Goal: Transaction & Acquisition: Obtain resource

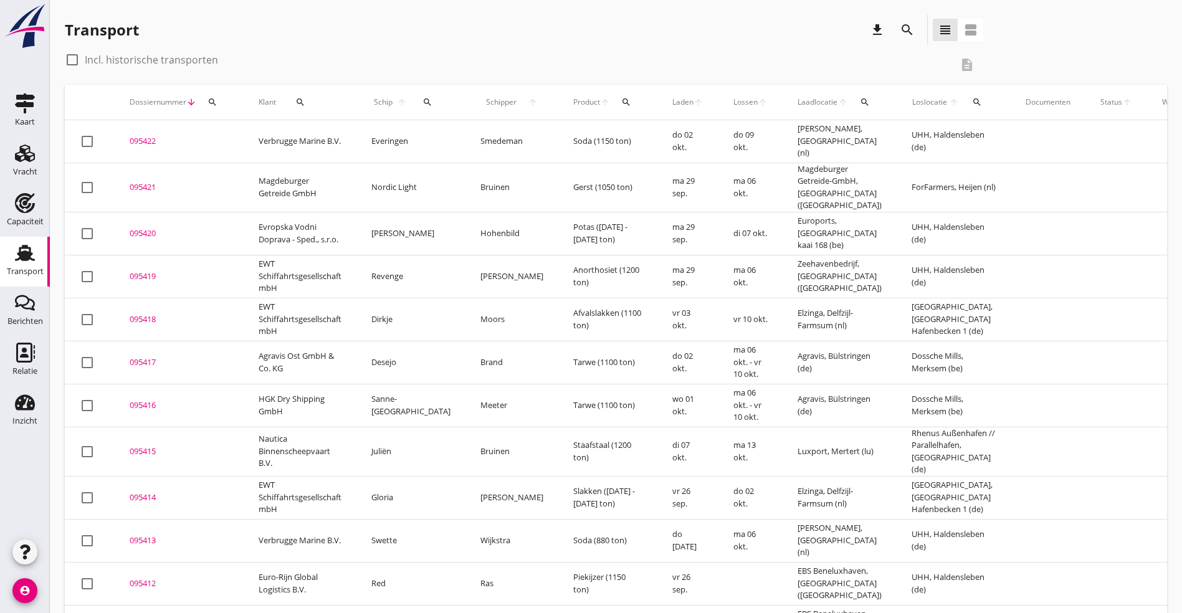
click at [156, 183] on div "095421" at bounding box center [179, 187] width 99 height 12
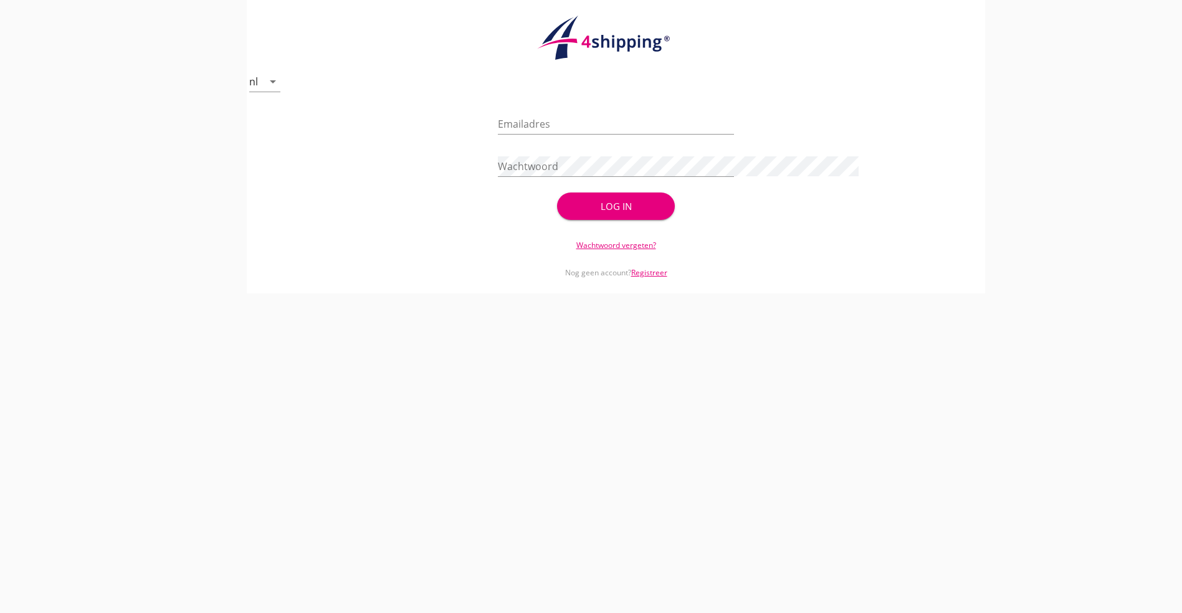
type input "[EMAIL_ADDRESS][DOMAIN_NAME]"
click at [602, 207] on div "Log in" at bounding box center [616, 206] width 78 height 14
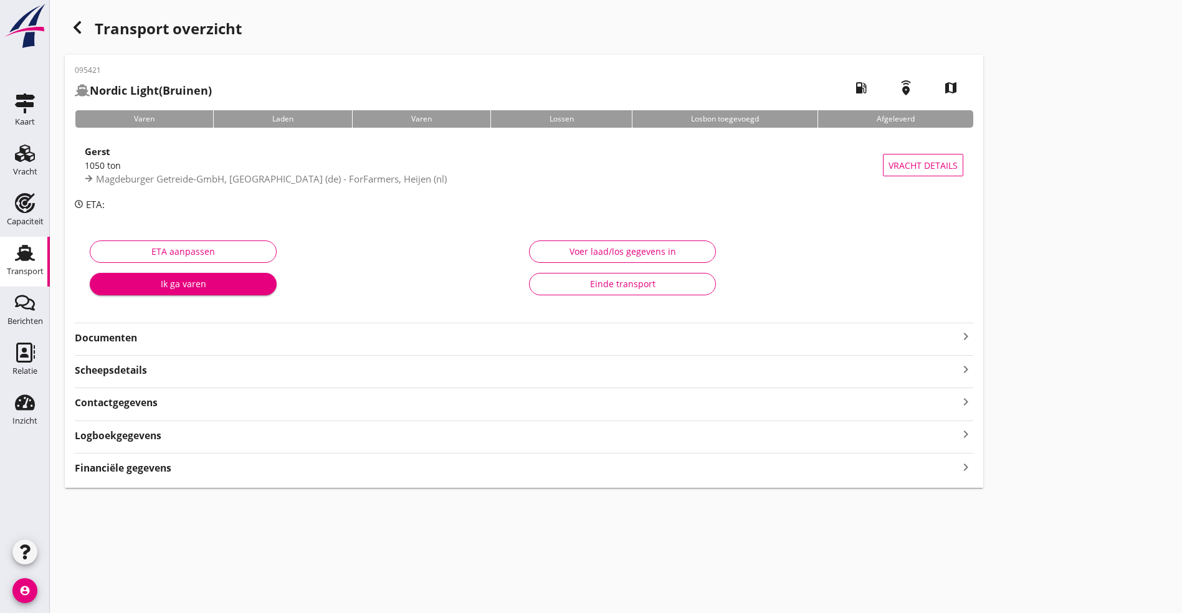
click at [173, 336] on strong "Documenten" at bounding box center [516, 338] width 883 height 14
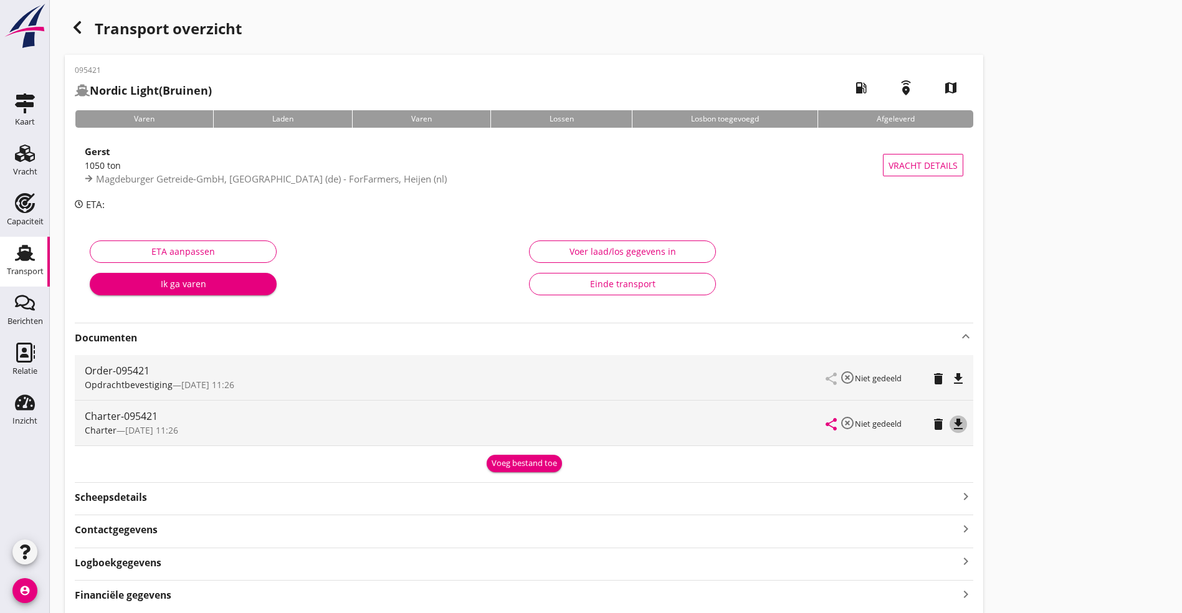
click at [951, 422] on icon "file_download" at bounding box center [958, 424] width 15 height 15
